Goal: Task Accomplishment & Management: Manage account settings

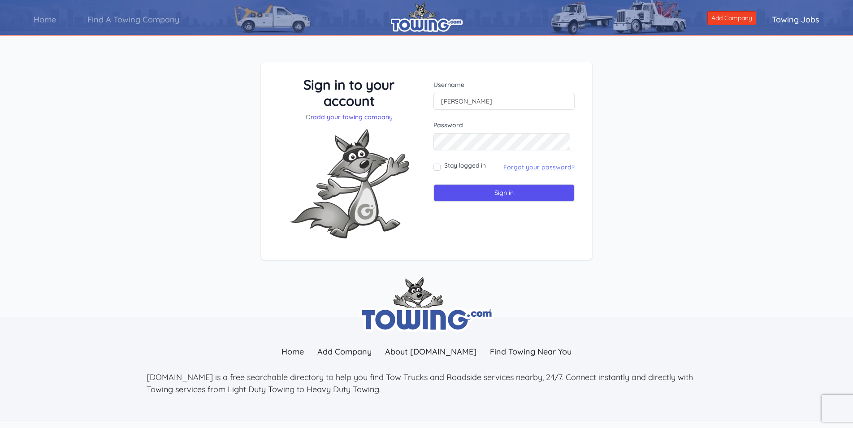
click at [530, 169] on link "Forgot your password?" at bounding box center [538, 167] width 71 height 8
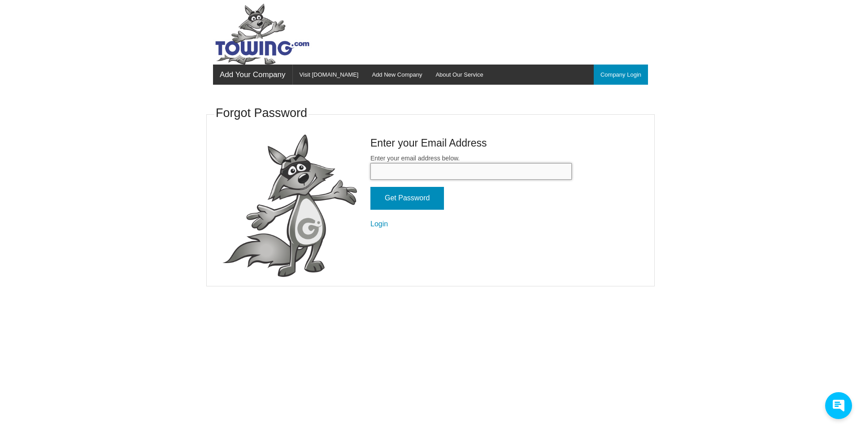
click at [421, 164] on input "Enter your email address below." at bounding box center [470, 171] width 201 height 17
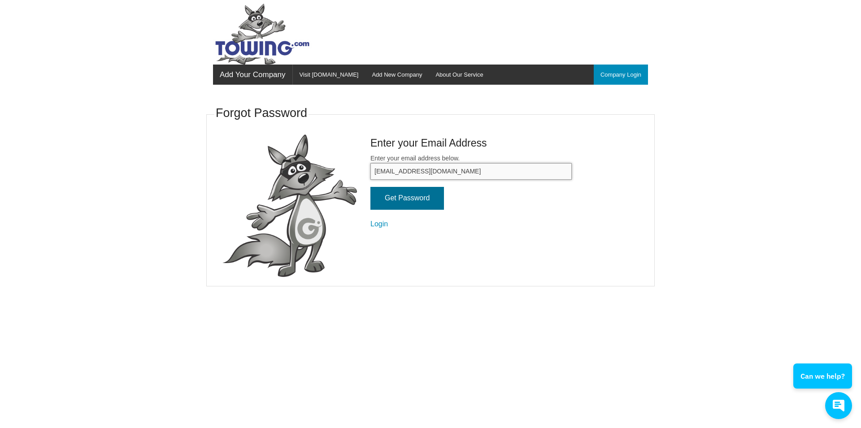
type input "[EMAIL_ADDRESS][DOMAIN_NAME]"
click at [407, 199] on input "Get Password" at bounding box center [407, 198] width 74 height 23
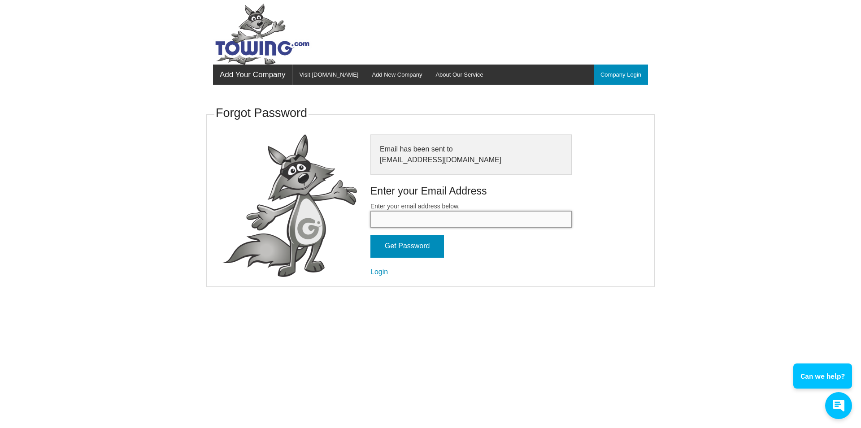
click at [428, 219] on input "Enter your email address below." at bounding box center [470, 219] width 201 height 17
click at [384, 274] on link "Login" at bounding box center [378, 272] width 17 height 8
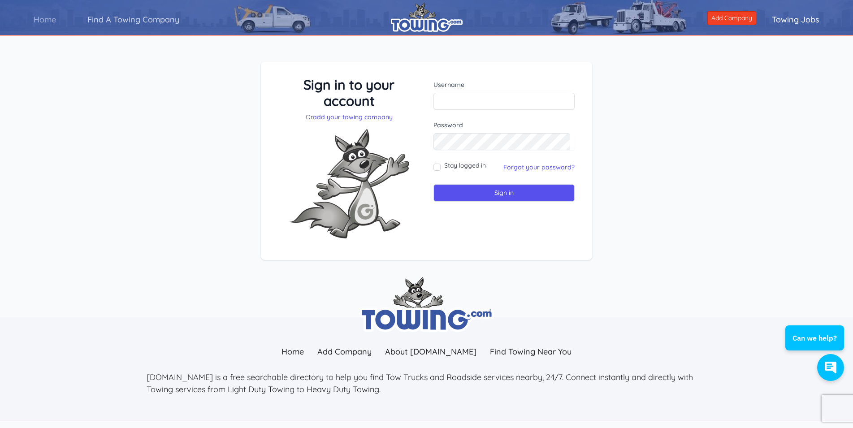
click at [101, 21] on link "Find A Towing Company" at bounding box center [133, 20] width 123 height 26
